Goal: Task Accomplishment & Management: Use online tool/utility

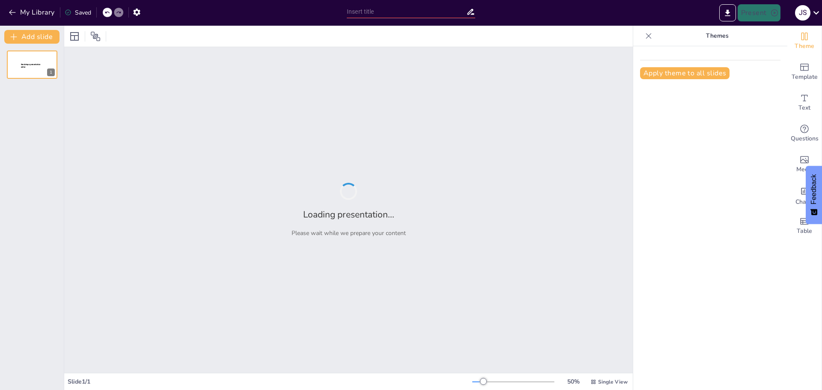
type input "Validación de Diagramas de Clases: Criterios y Buenas Prácticas"
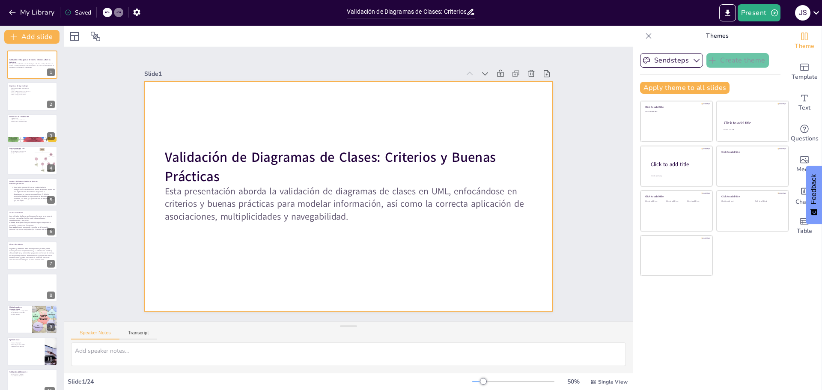
checkbox input "true"
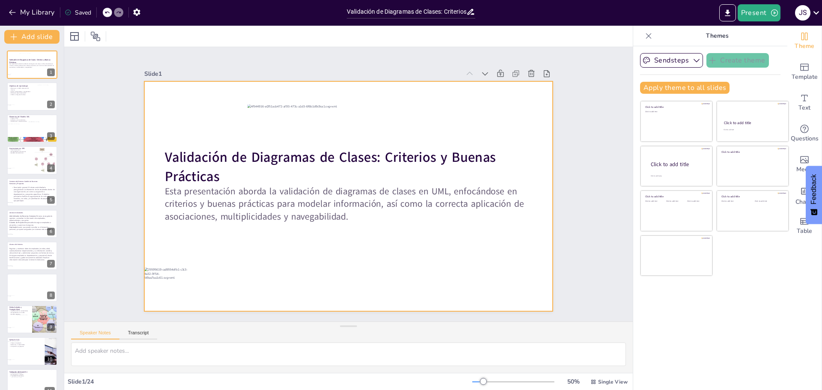
checkbox input "true"
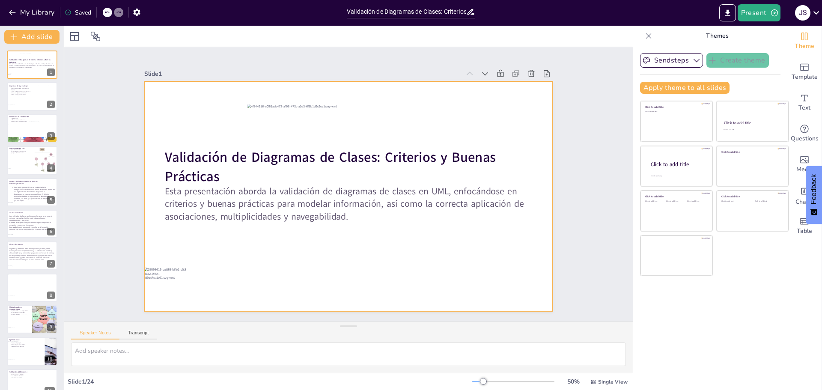
checkbox input "true"
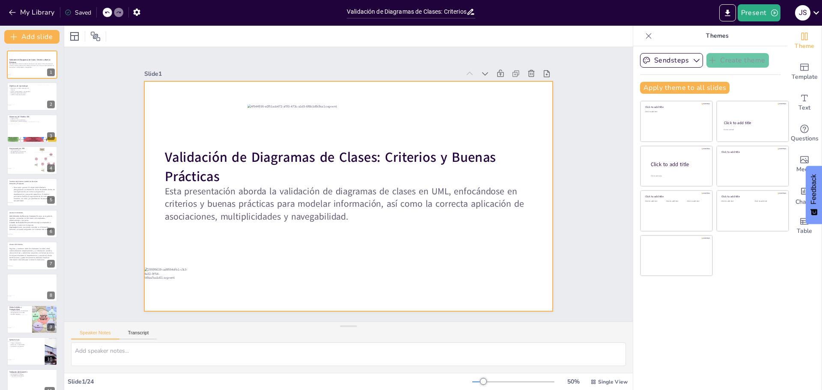
checkbox input "true"
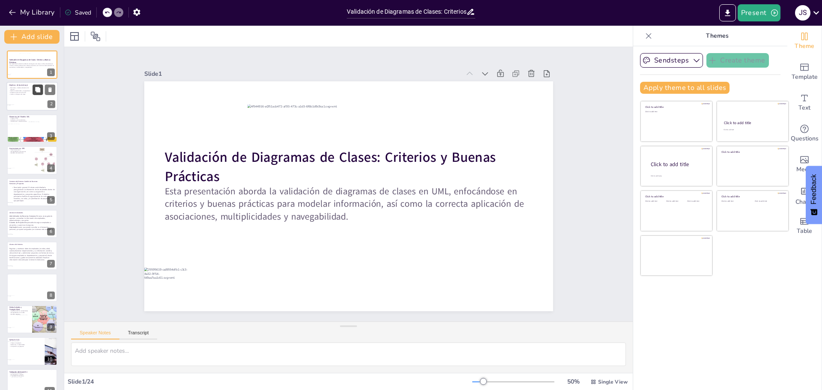
checkbox input "true"
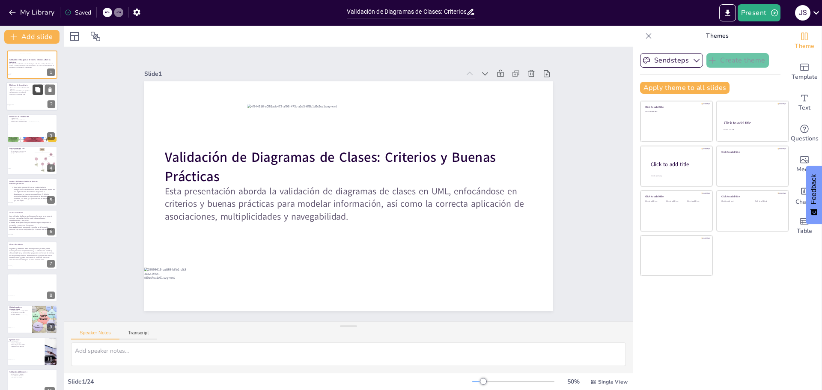
checkbox input "true"
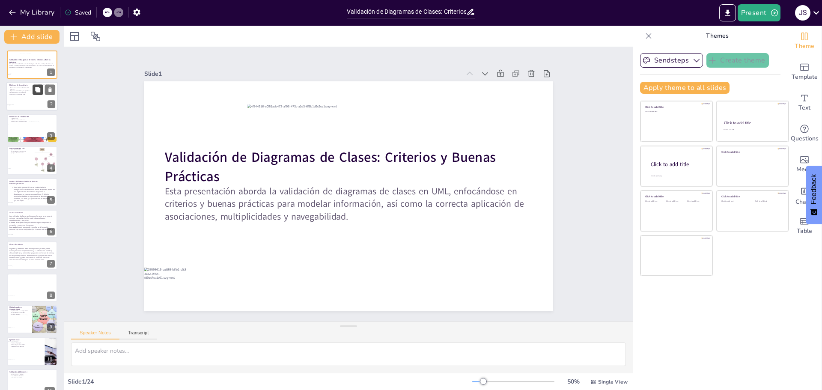
checkbox input "true"
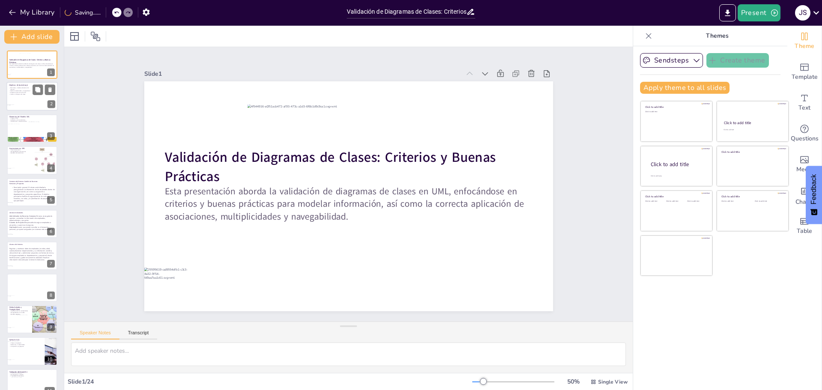
checkbox input "true"
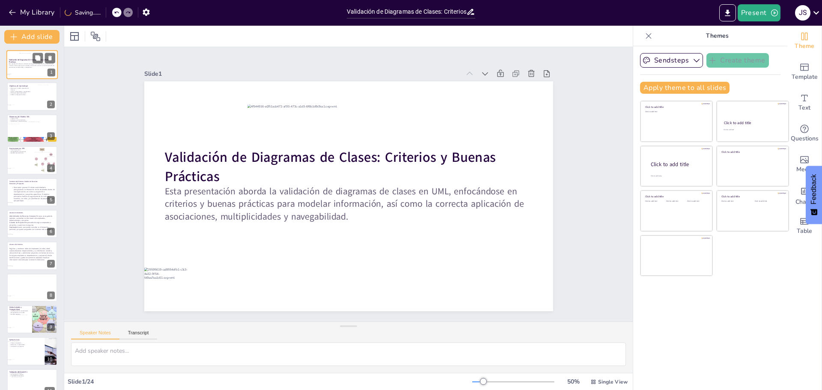
checkbox input "true"
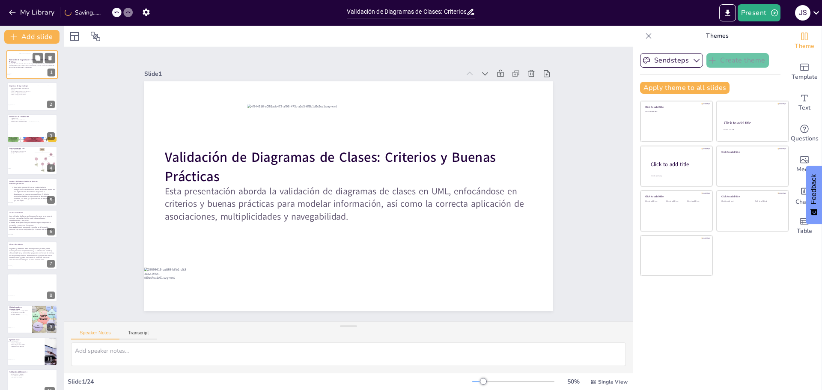
checkbox input "true"
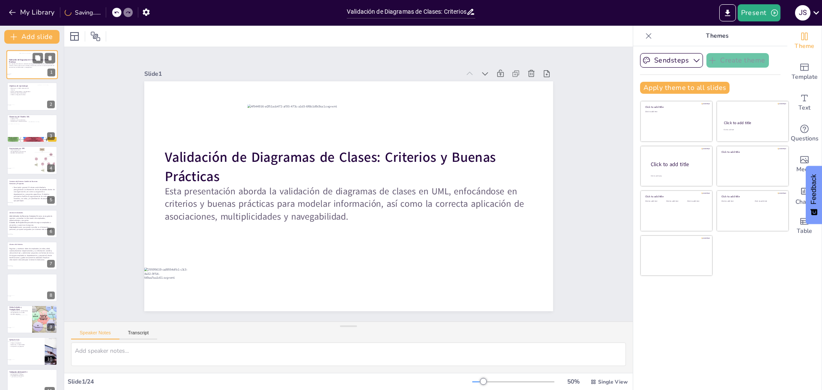
checkbox input "true"
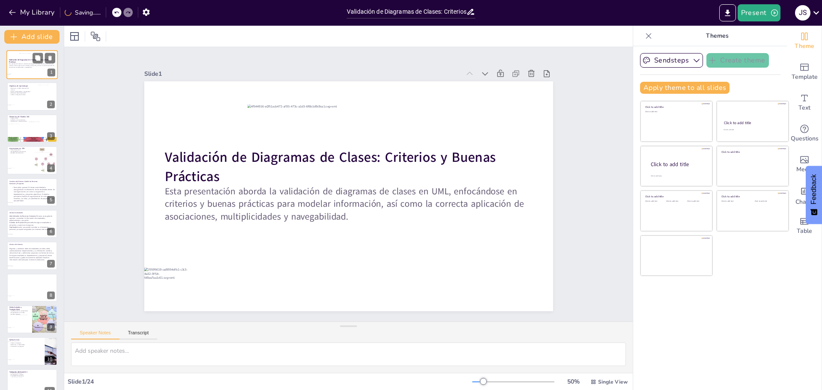
checkbox input "true"
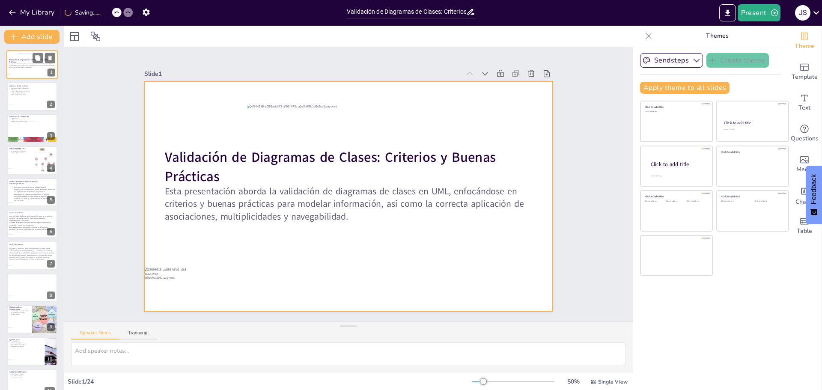
checkbox input "true"
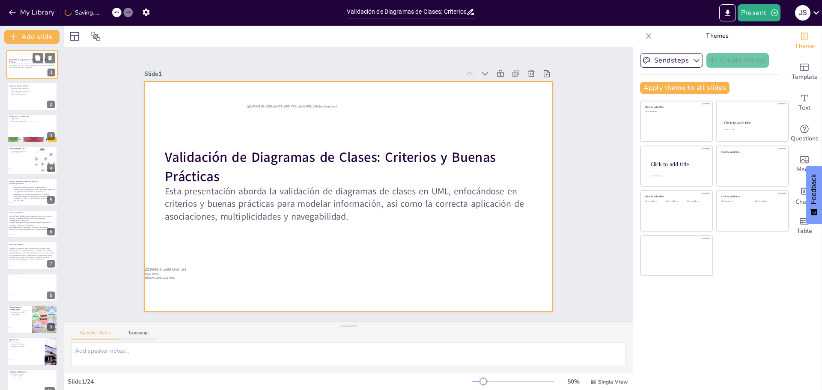
checkbox input "true"
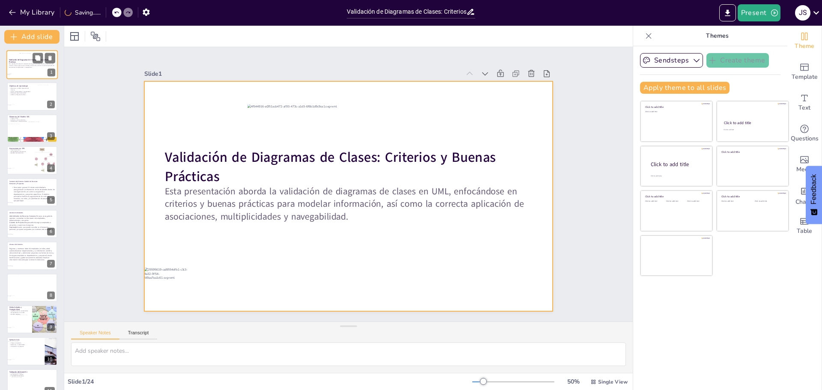
click at [21, 67] on div at bounding box center [32, 64] width 26 height 23
checkbox input "true"
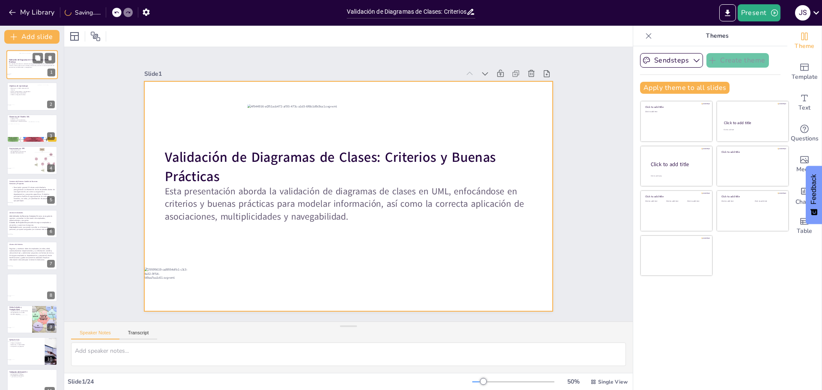
checkbox input "true"
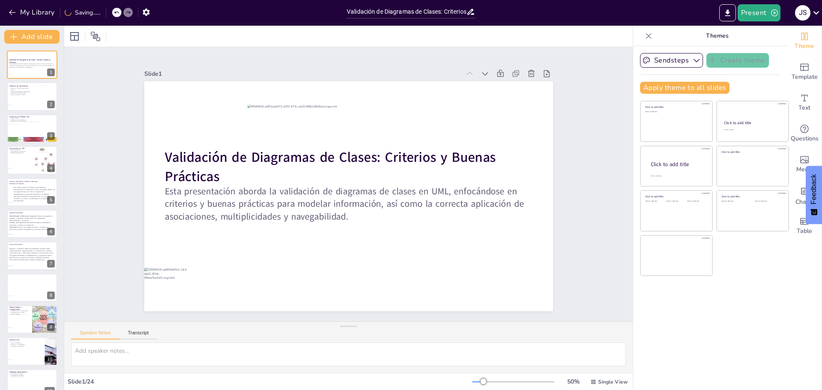
checkbox input "true"
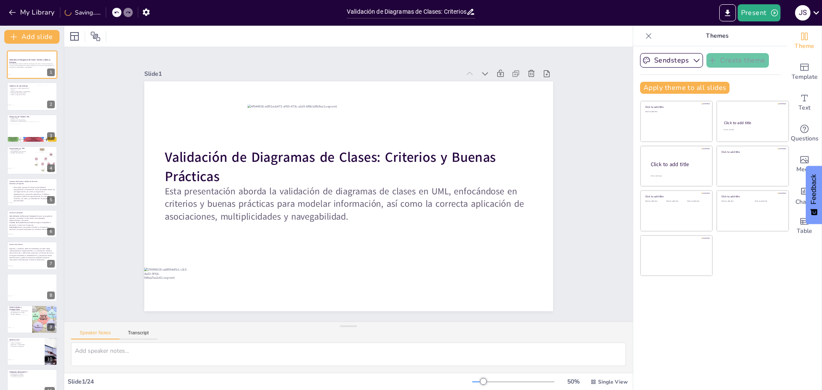
checkbox input "true"
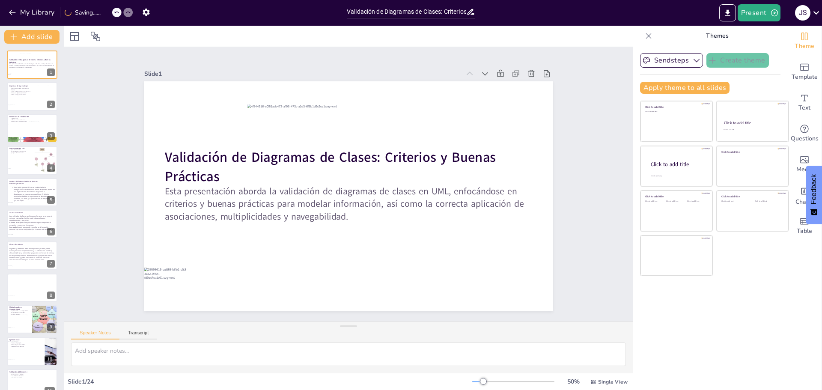
checkbox input "true"
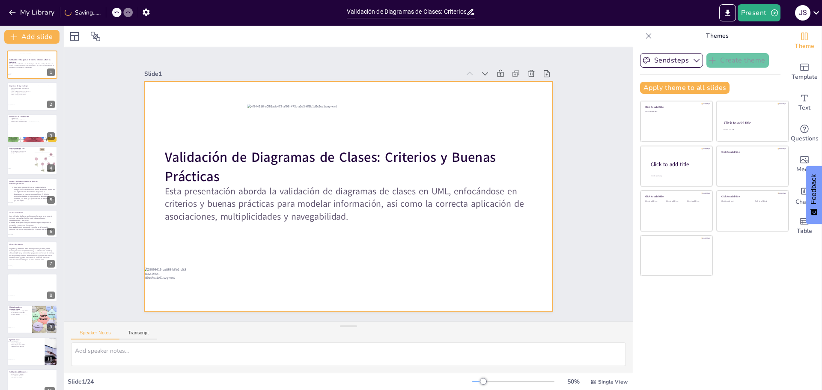
checkbox input "true"
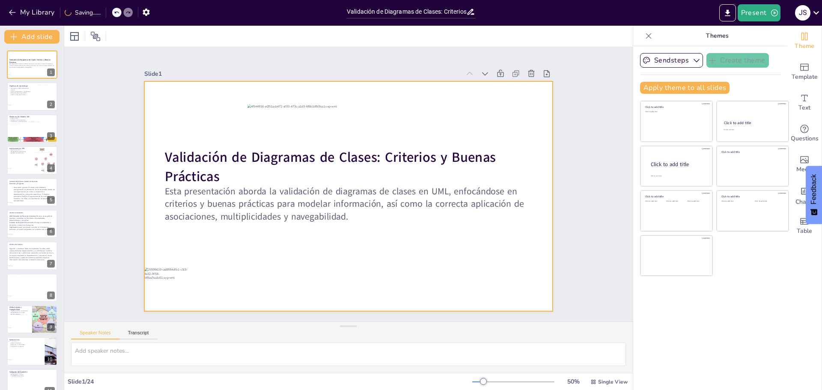
checkbox input "true"
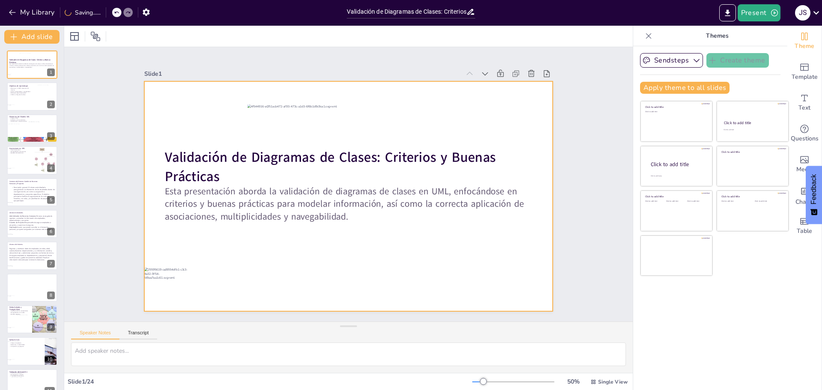
checkbox input "true"
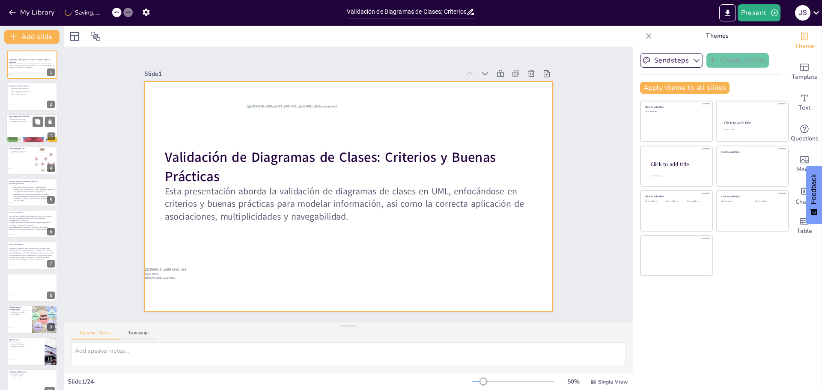
checkbox input "true"
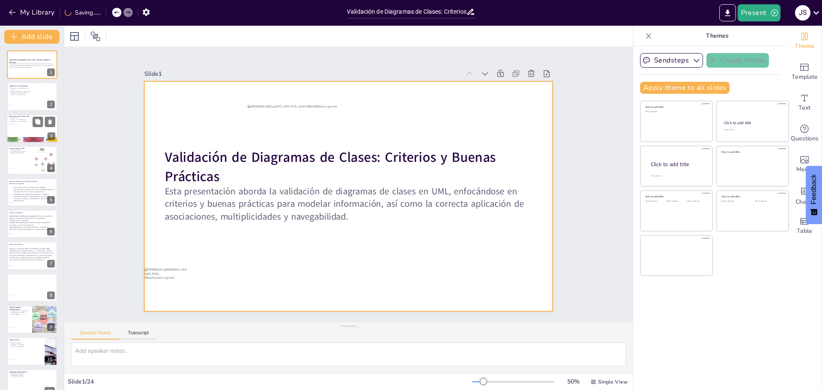
checkbox input "true"
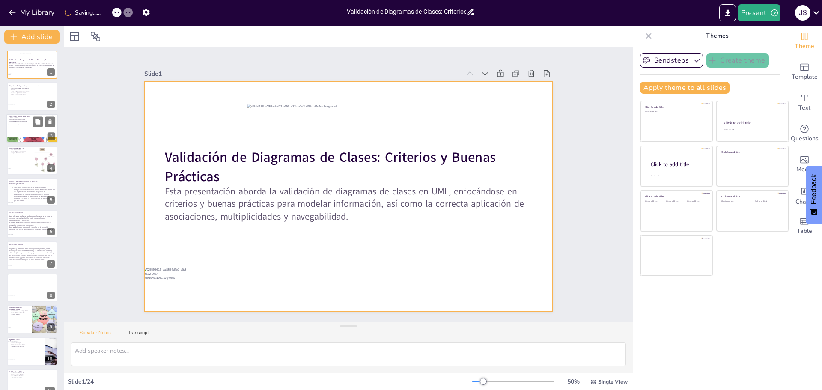
checkbox input "true"
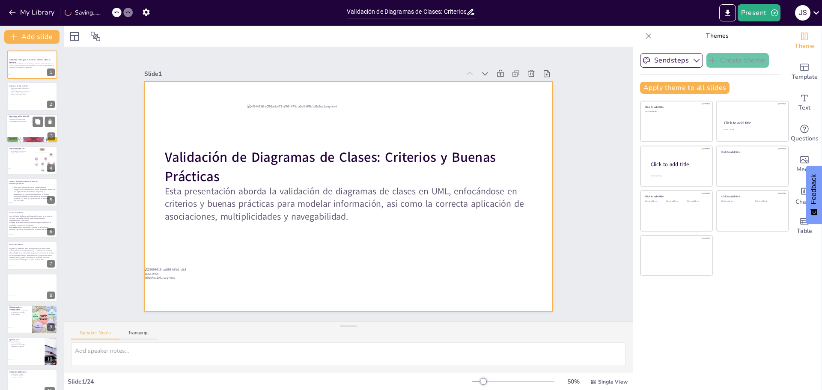
checkbox input "true"
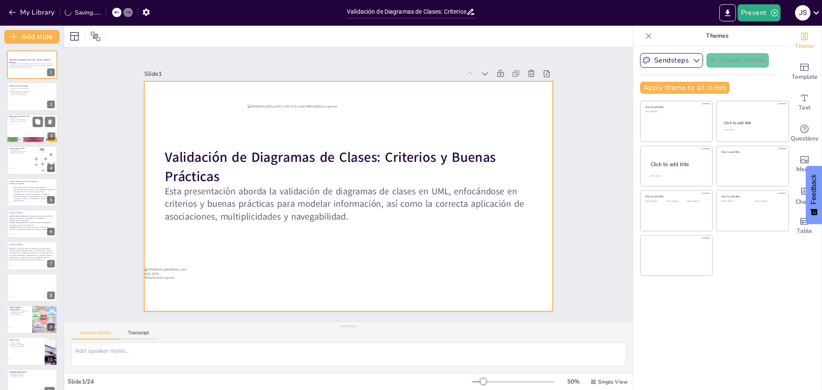
checkbox input "true"
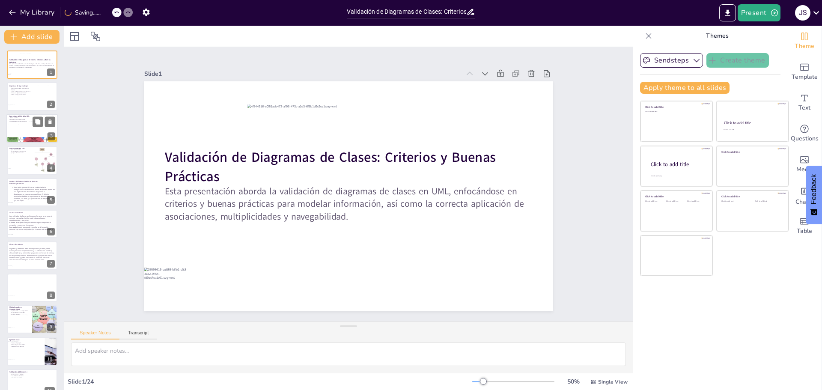
checkbox input "true"
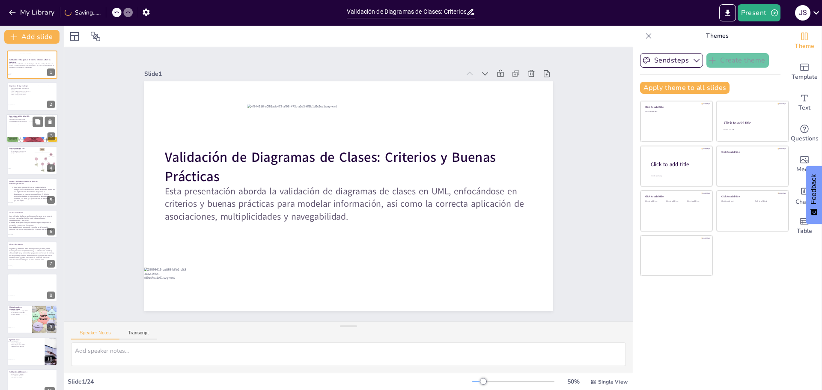
checkbox input "true"
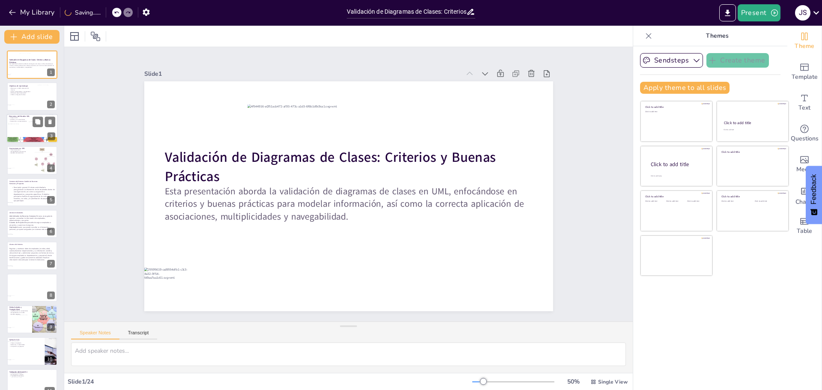
checkbox input "true"
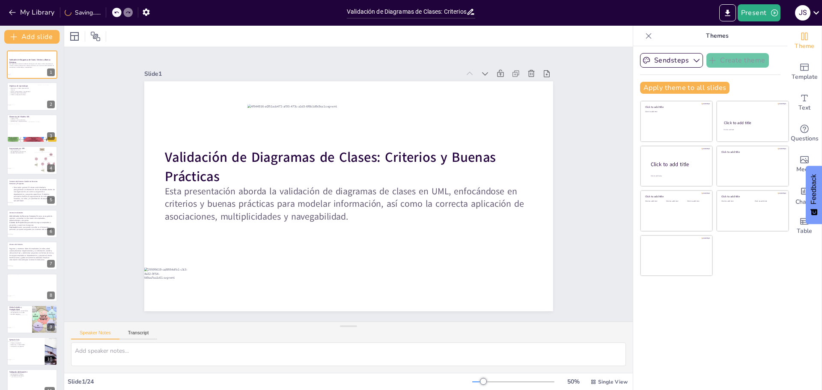
checkbox input "true"
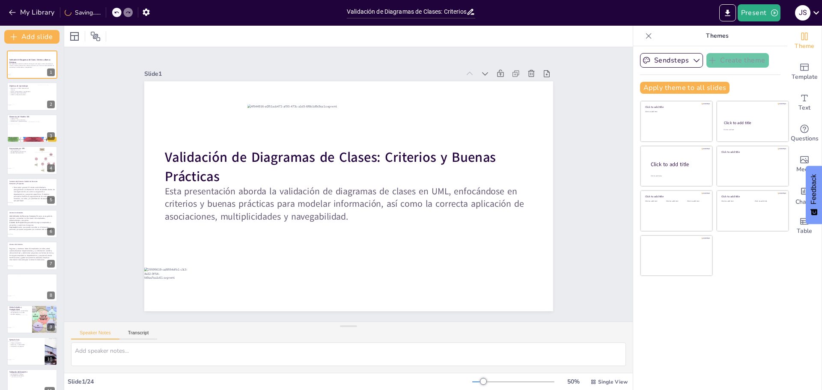
checkbox input "true"
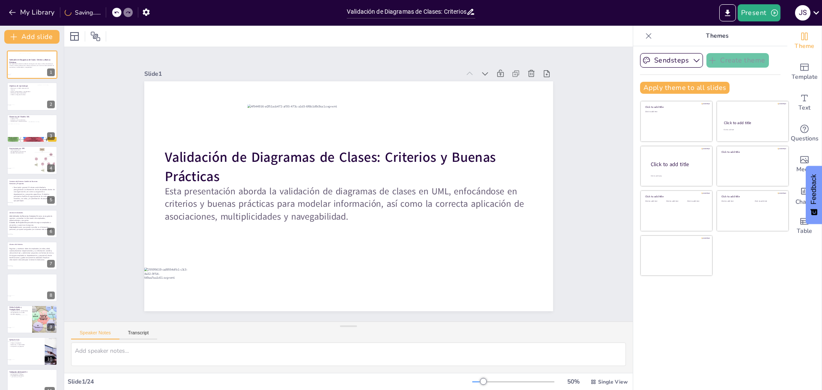
checkbox input "true"
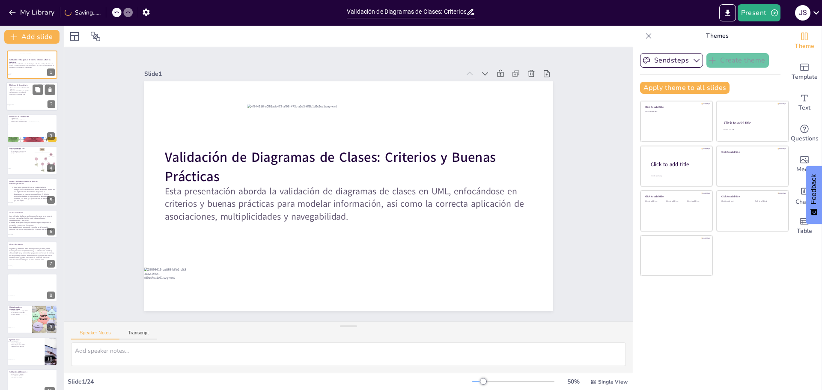
checkbox input "true"
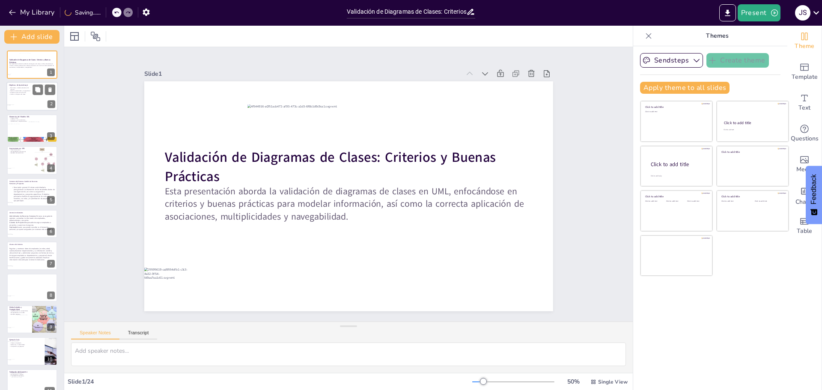
click at [24, 101] on div at bounding box center [31, 96] width 51 height 29
type textarea "Es vital comprender cómo reconocer y modelar elementos del dominio, como clases…"
checkbox input "true"
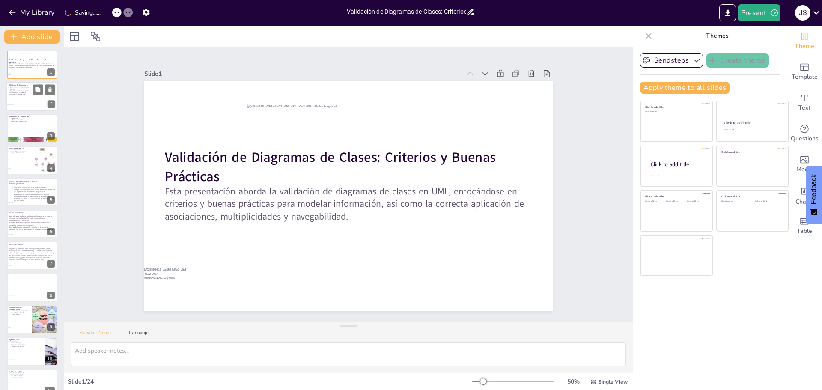
checkbox input "true"
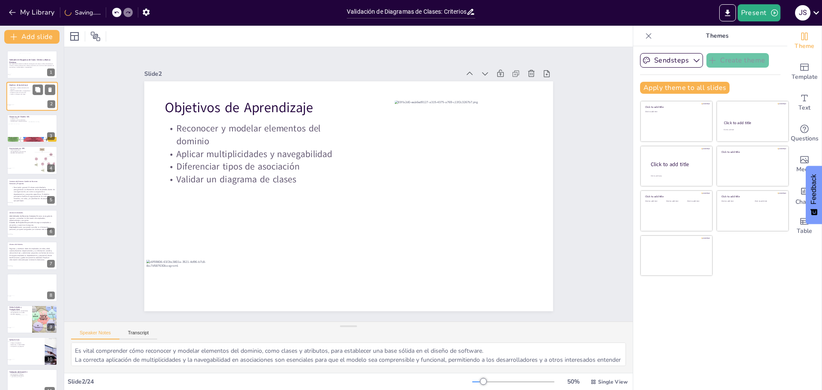
checkbox input "true"
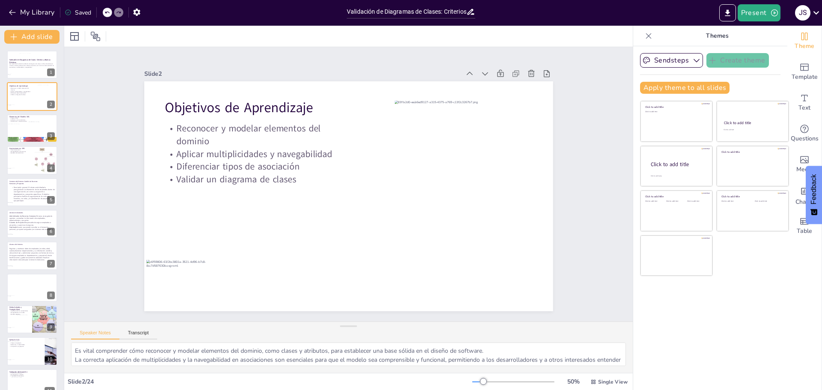
checkbox input "true"
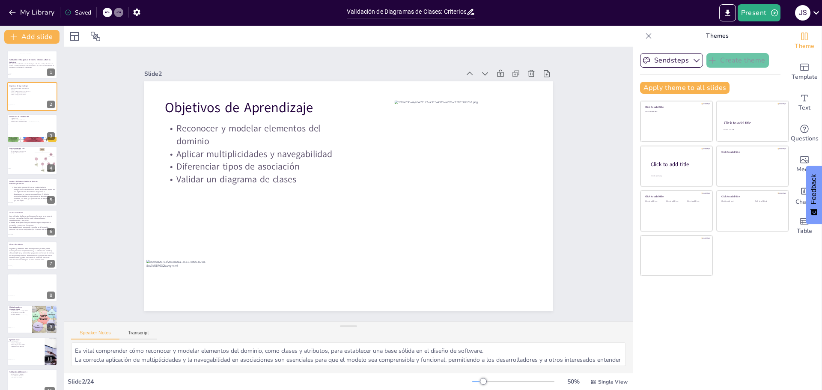
checkbox input "true"
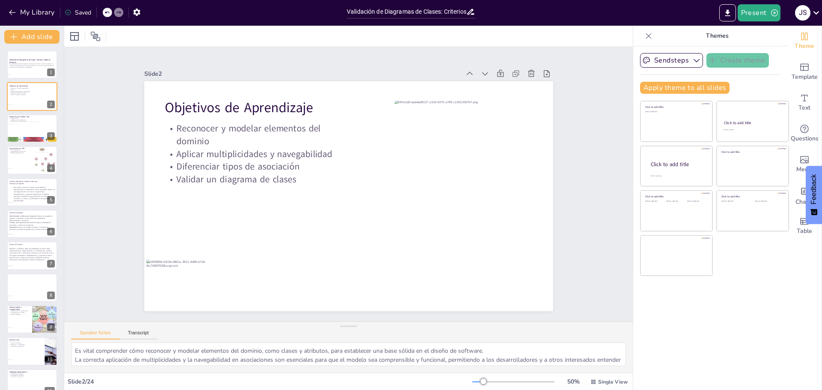
checkbox input "true"
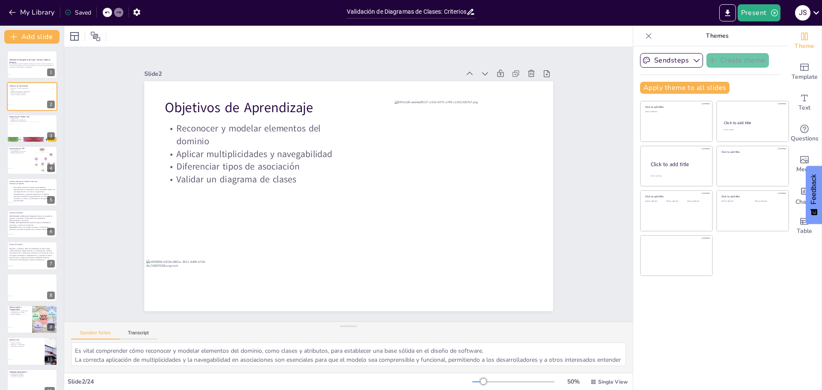
checkbox input "true"
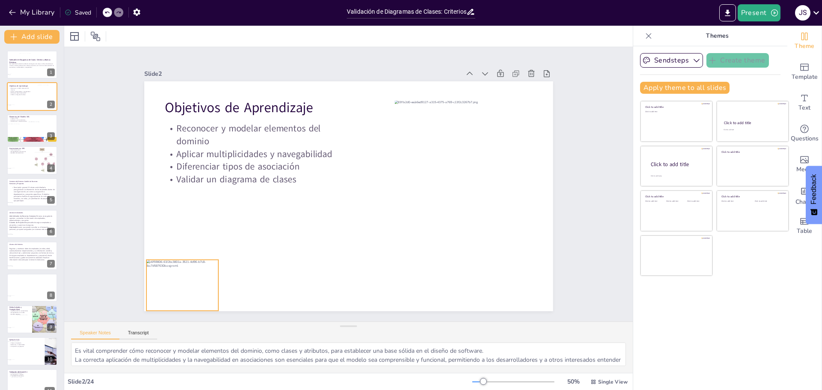
checkbox input "true"
click at [24, 125] on div at bounding box center [18, 129] width 21 height 11
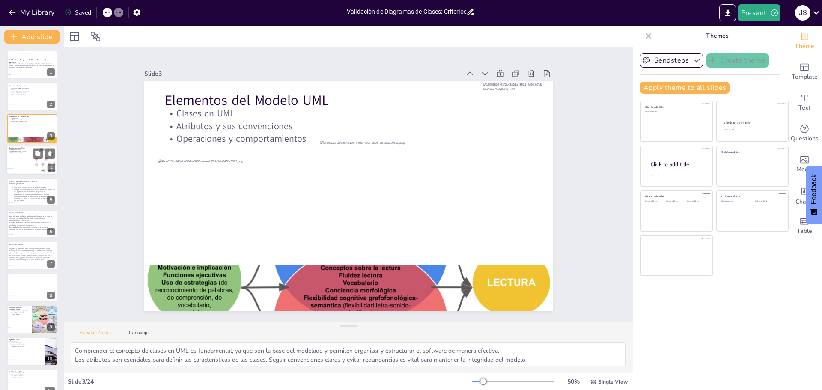
click at [16, 165] on div at bounding box center [31, 160] width 51 height 29
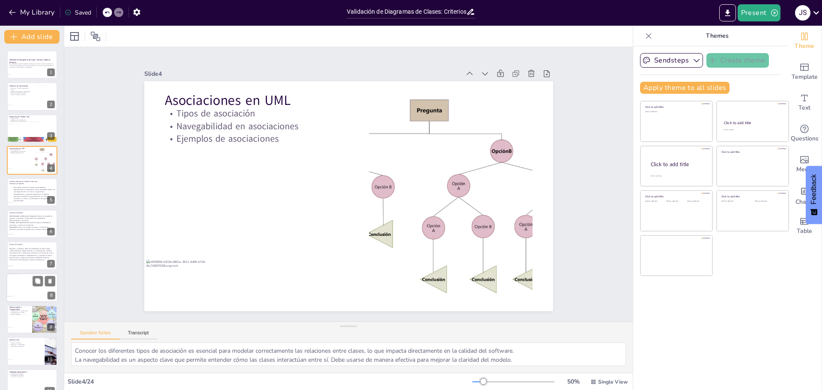
click at [20, 290] on div at bounding box center [31, 287] width 51 height 29
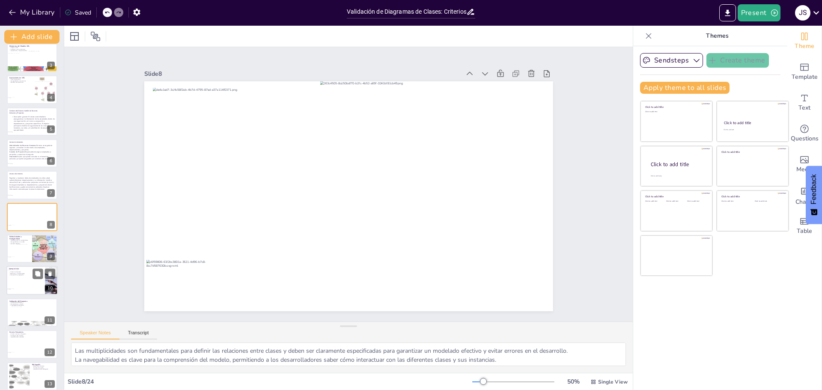
click at [21, 248] on div at bounding box center [23, 252] width 12 height 16
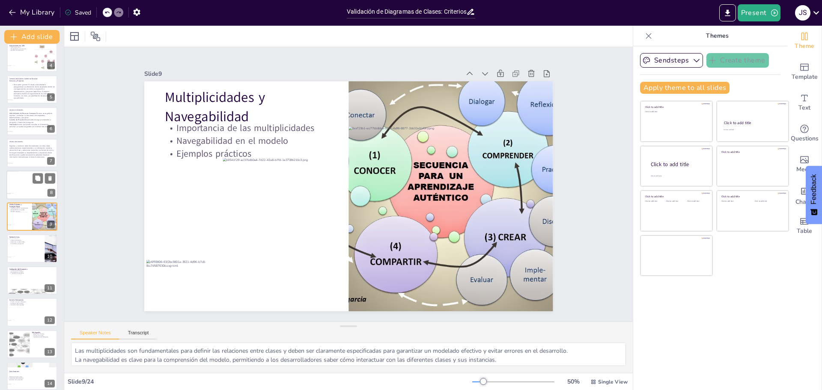
click at [18, 184] on div at bounding box center [16, 179] width 19 height 16
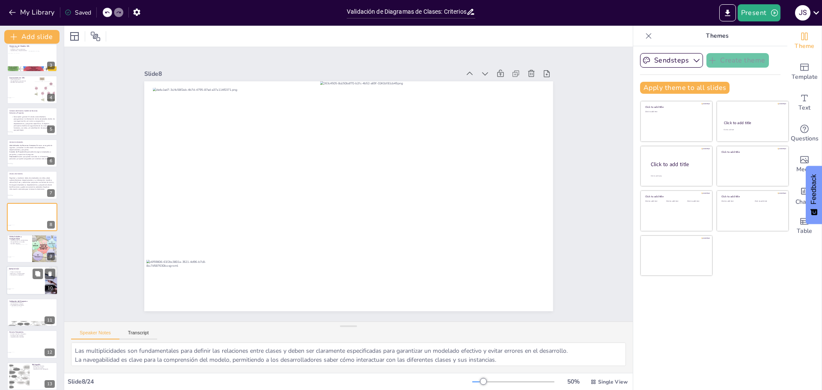
click at [22, 277] on div at bounding box center [26, 278] width 38 height 16
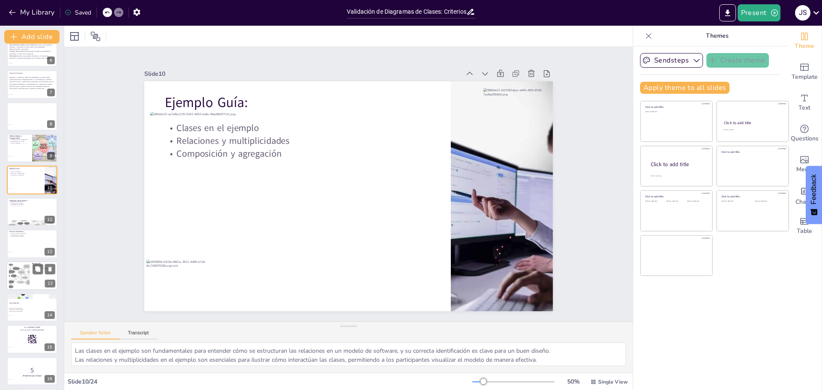
scroll to position [177, 0]
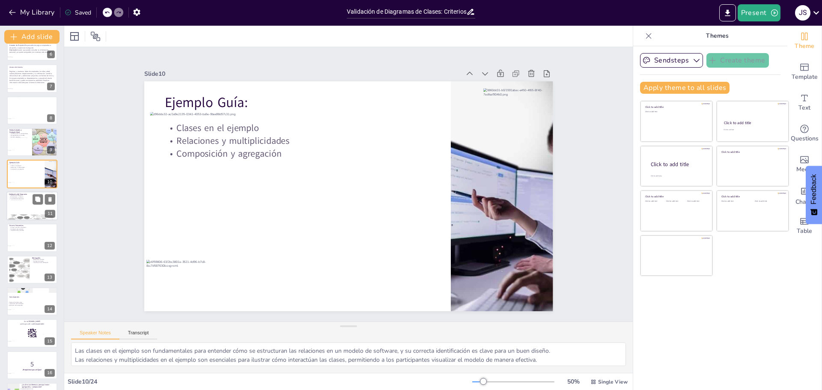
click at [23, 210] on div at bounding box center [31, 208] width 41 height 17
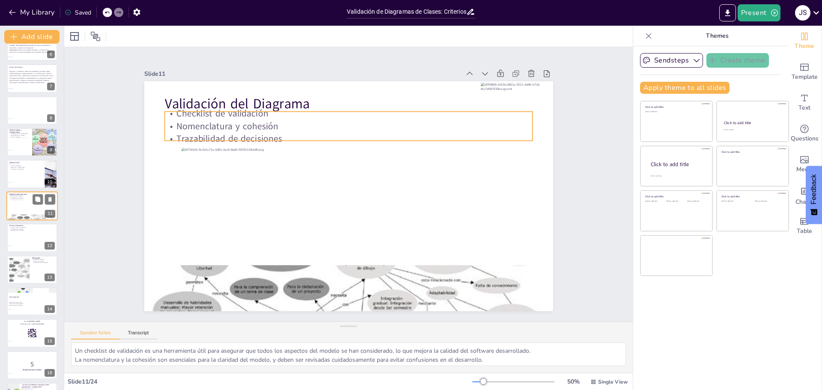
scroll to position [166, 0]
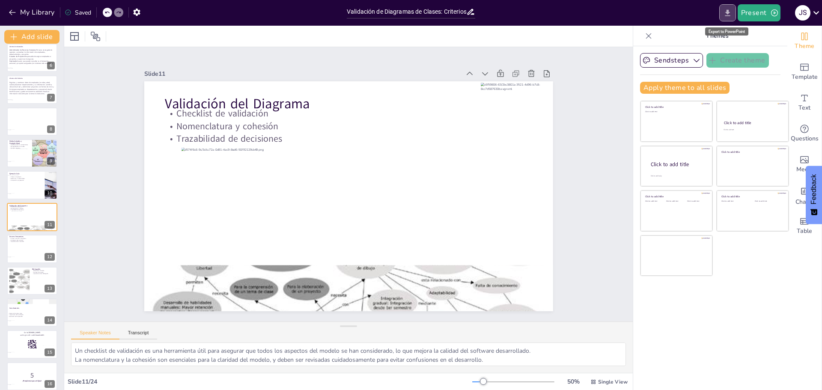
click at [731, 11] on icon "Export to PowerPoint" at bounding box center [727, 13] width 9 height 9
click at [816, 15] on icon at bounding box center [817, 13] width 12 height 12
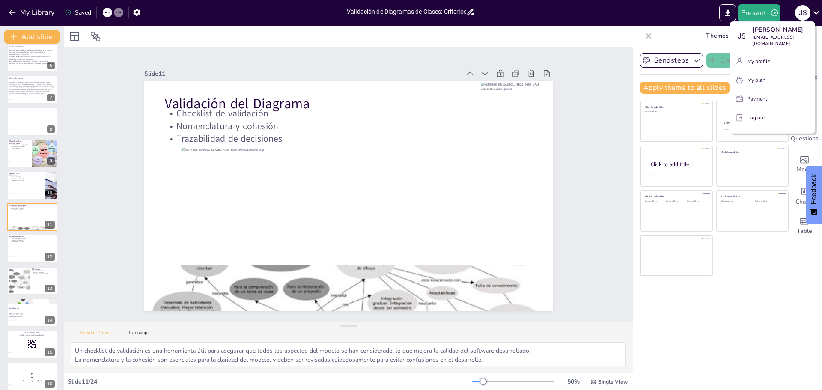
click at [608, 58] on div at bounding box center [411, 195] width 822 height 390
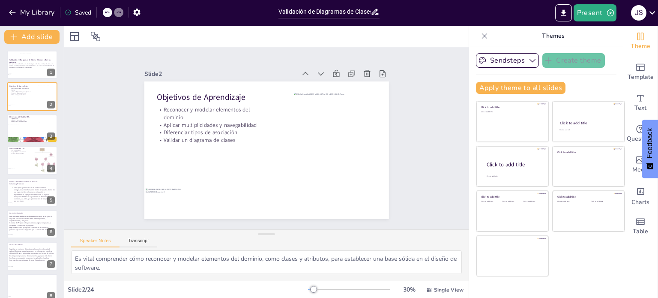
checkbox input "true"
